Goal: Task Accomplishment & Management: Manage account settings

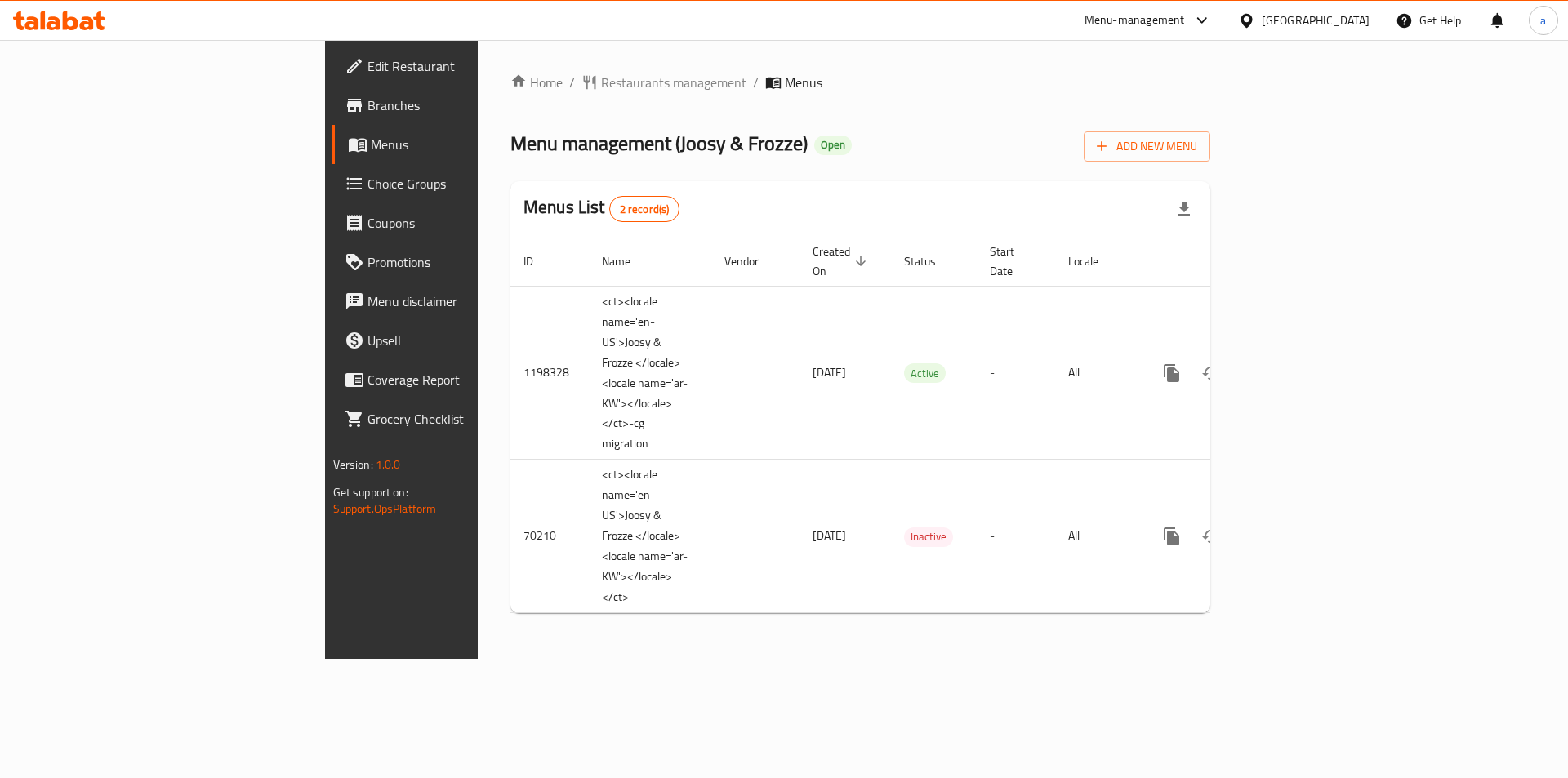
click at [368, 183] on span "Choice Groups" at bounding box center [471, 183] width 207 height 19
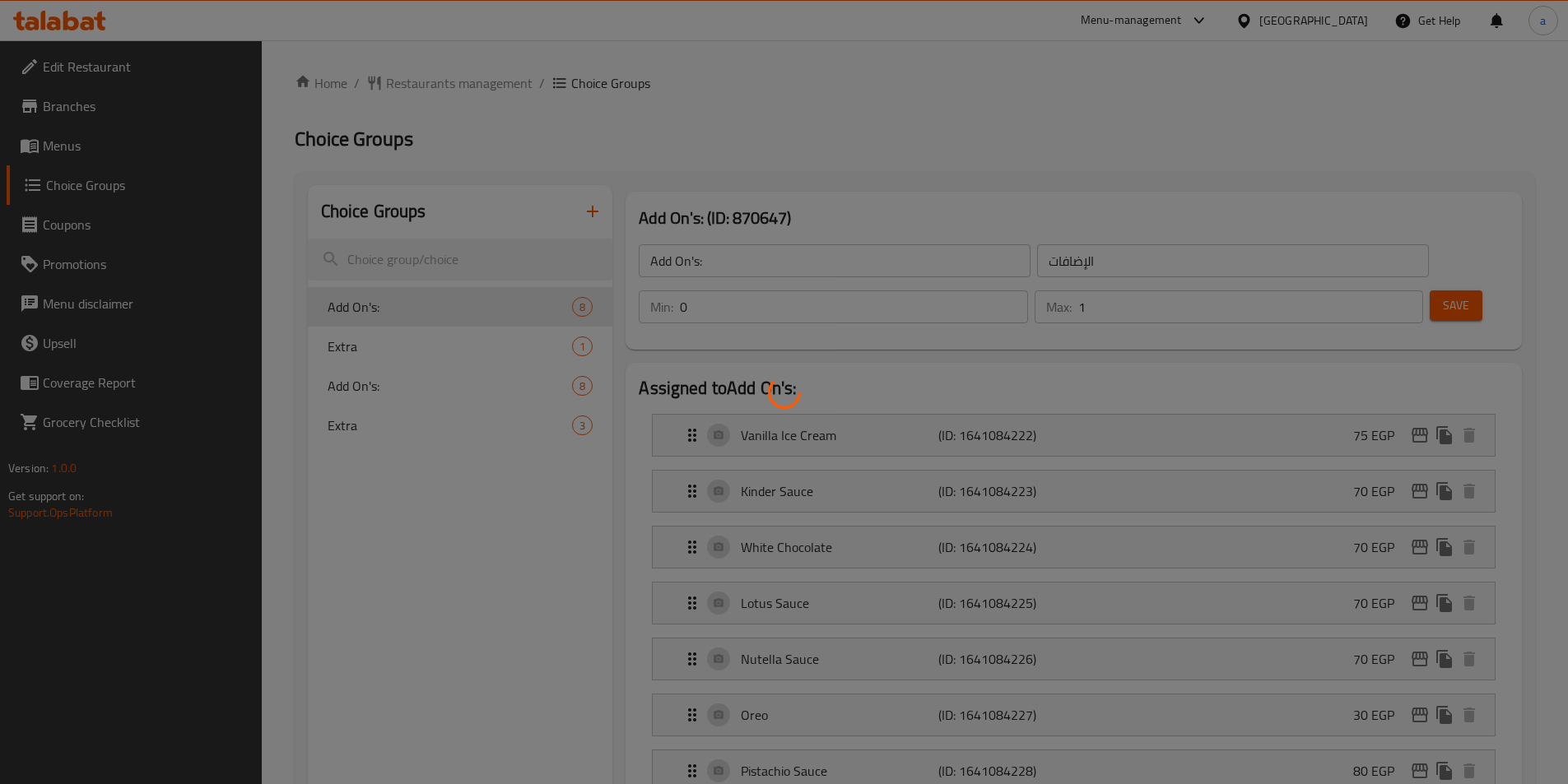
click at [384, 342] on div at bounding box center [784, 392] width 1568 height 784
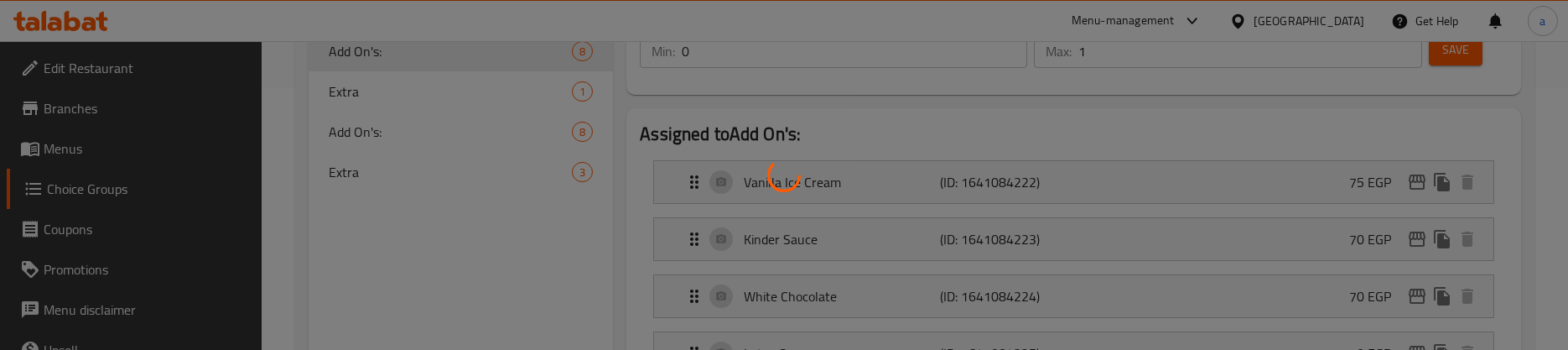
scroll to position [224, 0]
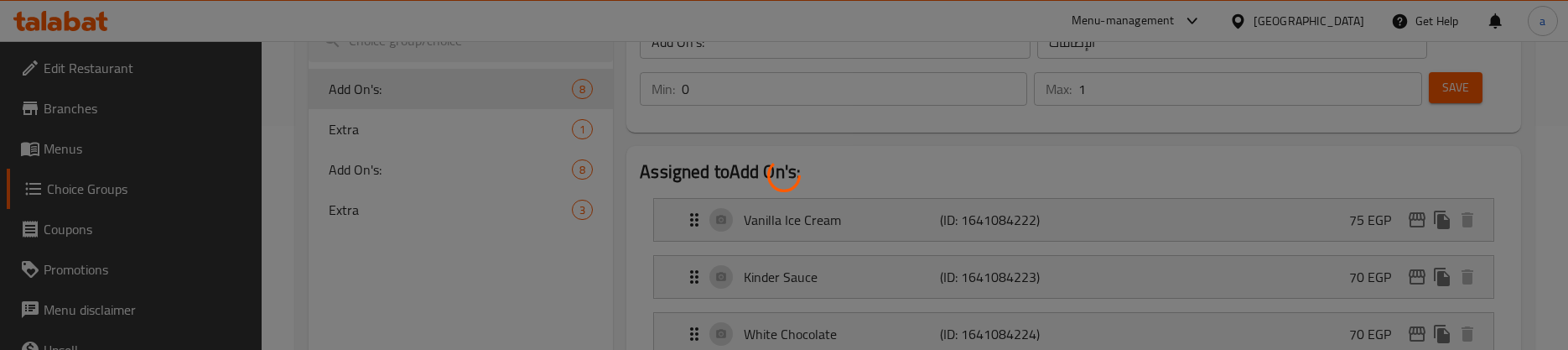
click at [433, 271] on div at bounding box center [784, 175] width 1568 height 350
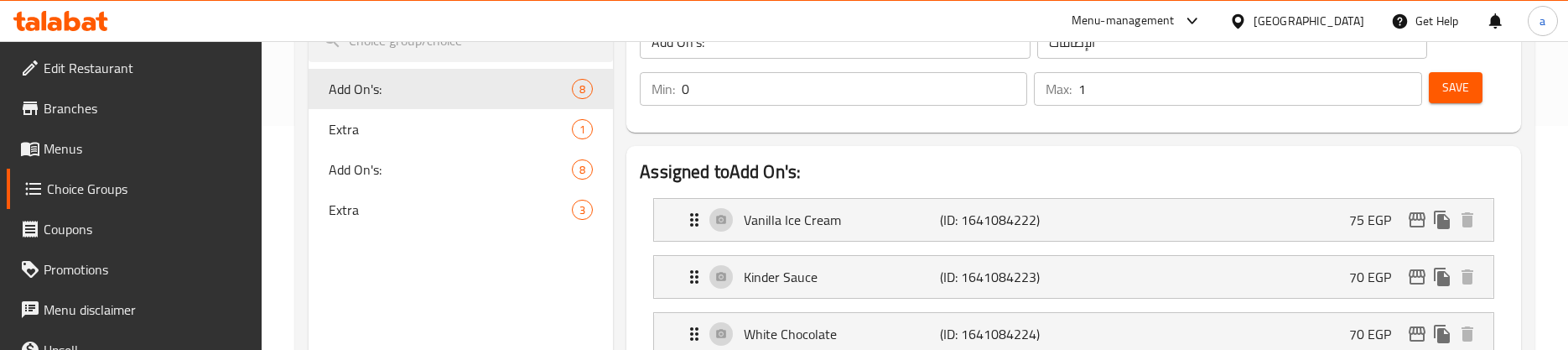
click at [512, 209] on span "Extra" at bounding box center [451, 209] width 243 height 20
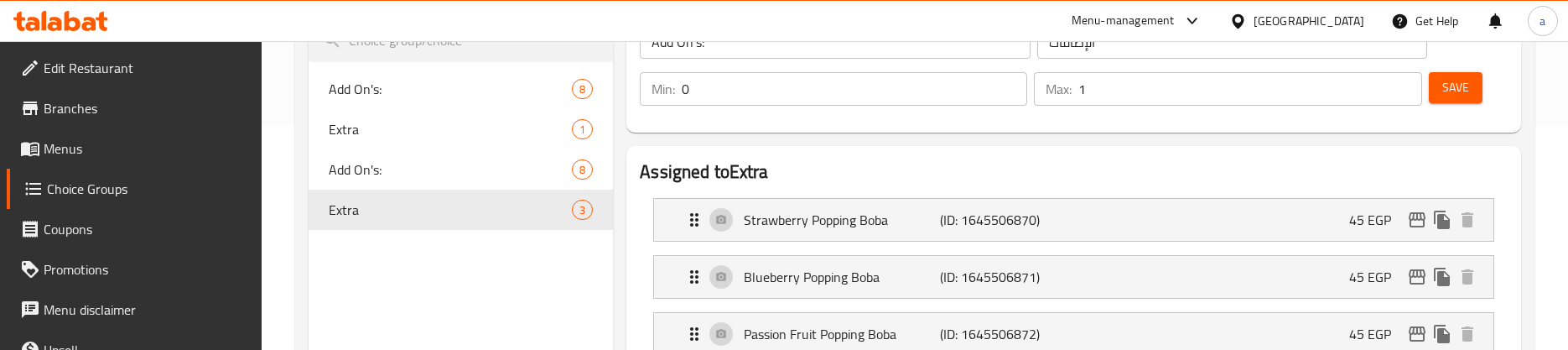
type input "Extra"
type input "الاضافات"
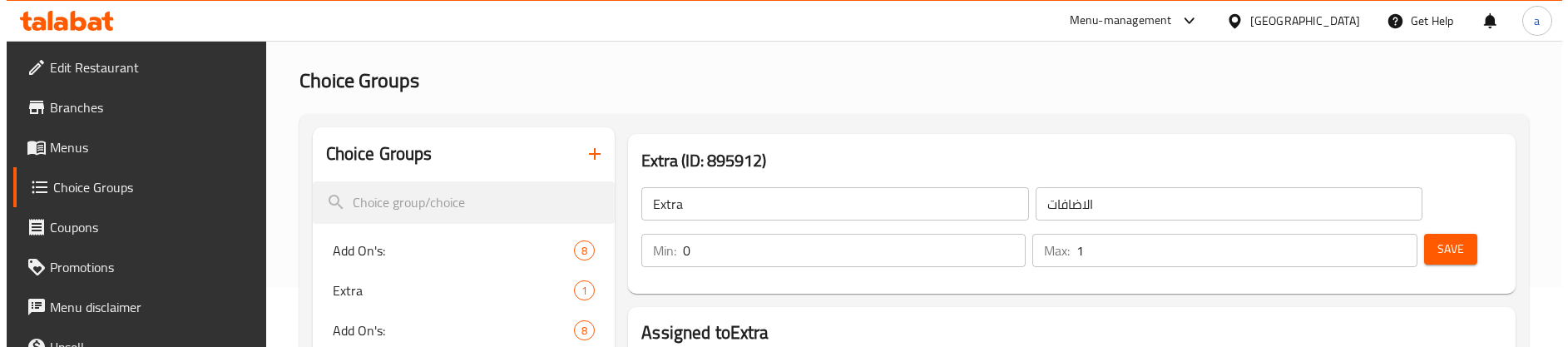
scroll to position [0, 0]
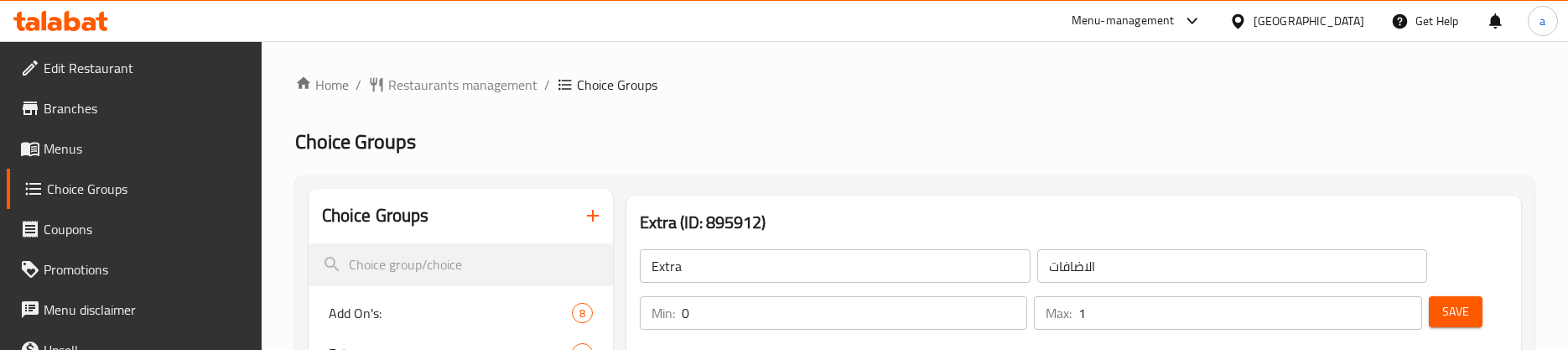
click at [137, 68] on span "Edit Restaurant" at bounding box center [145, 67] width 205 height 20
